Goal: Navigation & Orientation: Understand site structure

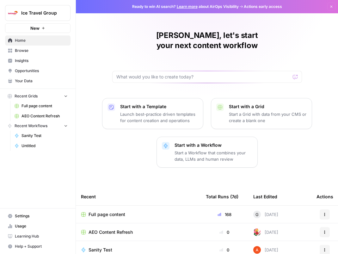
scroll to position [22, 0]
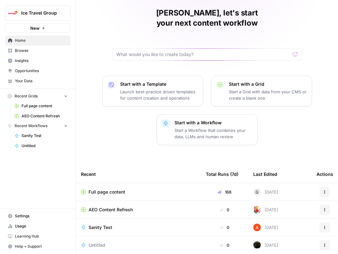
click at [117, 189] on span "Full page content" at bounding box center [106, 192] width 37 height 6
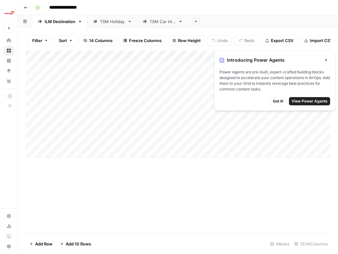
click at [302, 99] on span "View Power Agents" at bounding box center [309, 101] width 36 height 6
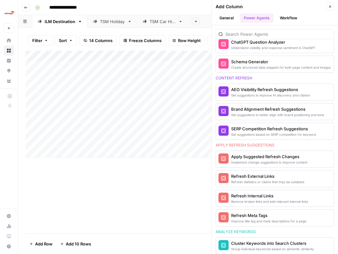
scroll to position [518, 0]
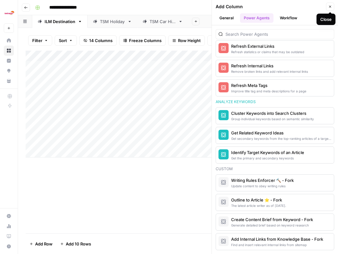
click at [331, 3] on button "Close" at bounding box center [330, 7] width 8 height 8
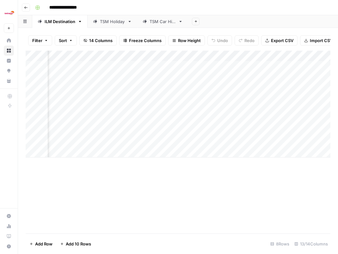
scroll to position [0, 0]
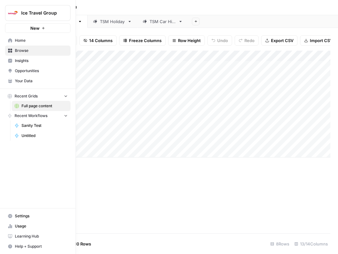
click at [23, 10] on span "Ice Travel Group" at bounding box center [40, 13] width 38 height 6
click at [33, 3] on div "Ice Travel Group New" at bounding box center [38, 16] width 76 height 33
click at [40, 218] on span "Settings" at bounding box center [41, 216] width 53 height 6
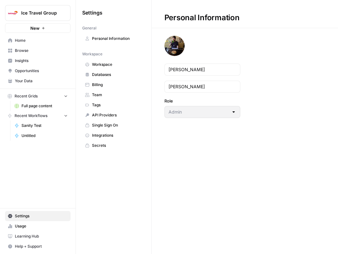
click at [104, 127] on span "Single Sign On" at bounding box center [117, 125] width 50 height 6
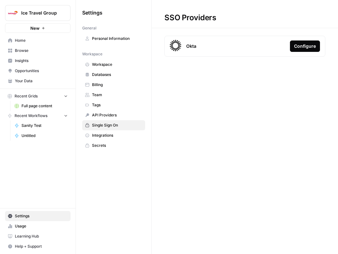
click at [104, 135] on span "Integrations" at bounding box center [117, 135] width 50 height 6
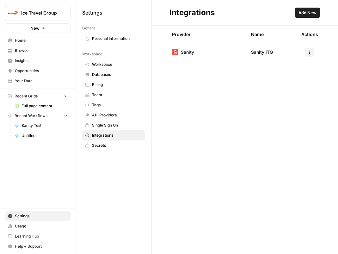
click at [106, 147] on span "Secrets" at bounding box center [117, 145] width 50 height 6
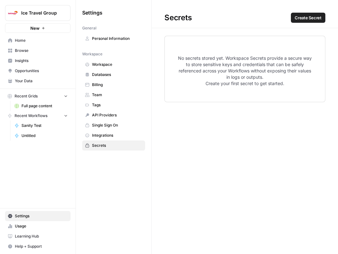
click at [113, 100] on link "Tags" at bounding box center [113, 105] width 63 height 10
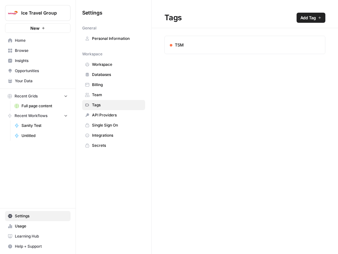
click at [116, 93] on span "Team" at bounding box center [117, 95] width 50 height 6
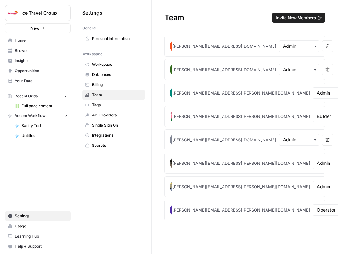
click at [126, 74] on span "Databases" at bounding box center [117, 75] width 50 height 6
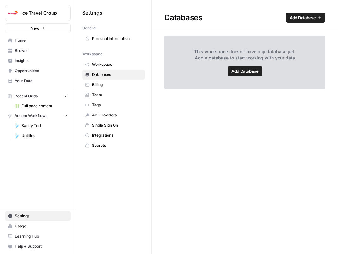
click at [124, 64] on span "Workspace" at bounding box center [117, 65] width 50 height 6
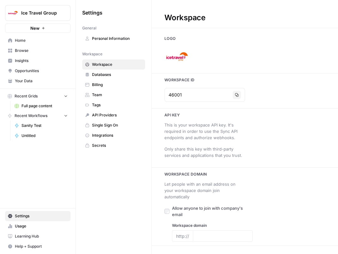
type input "[URL][DOMAIN_NAME]"
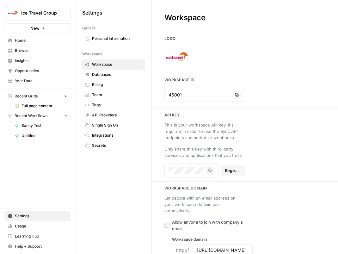
click at [40, 73] on span "Opportunities" at bounding box center [41, 71] width 53 height 6
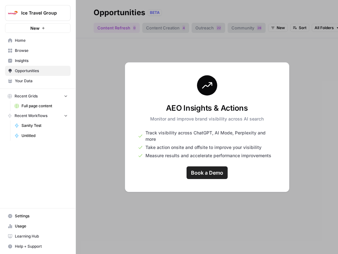
click at [215, 215] on div at bounding box center [207, 127] width 262 height 254
click at [42, 56] on link "Insights" at bounding box center [37, 61] width 65 height 10
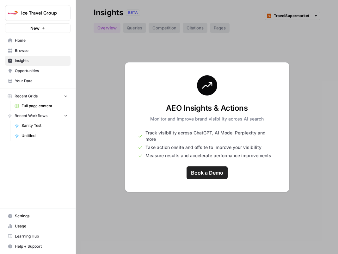
click at [35, 52] on span "Browse" at bounding box center [41, 51] width 53 height 6
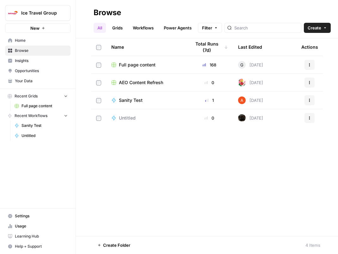
click at [39, 59] on span "Insights" at bounding box center [41, 61] width 53 height 6
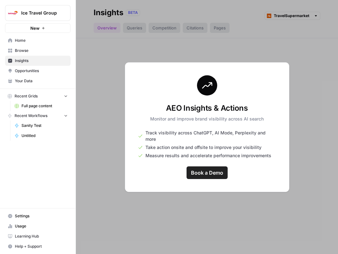
click at [39, 42] on span "Home" at bounding box center [41, 41] width 53 height 6
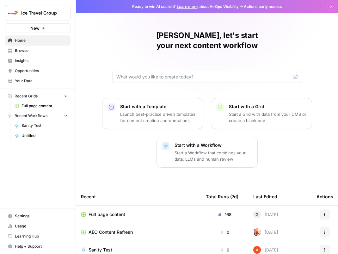
scroll to position [22, 0]
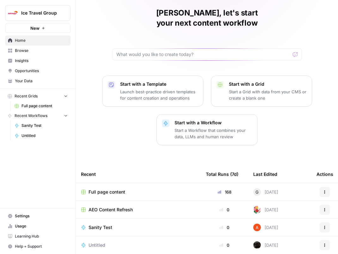
click at [33, 76] on link "Opportunities" at bounding box center [37, 71] width 65 height 10
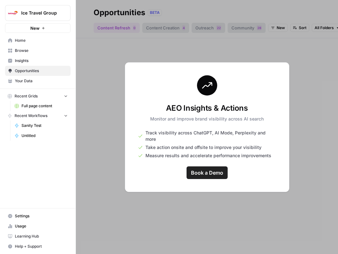
click at [31, 83] on span "Your Data" at bounding box center [41, 81] width 53 height 6
